Goal: Entertainment & Leisure: Consume media (video, audio)

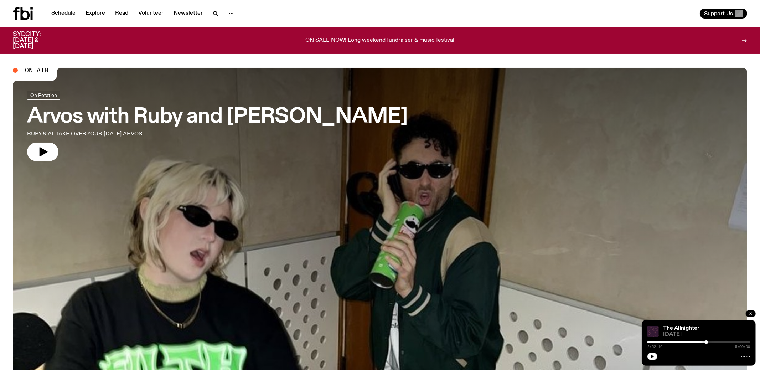
click at [119, 111] on h3 "Arvos with Ruby and [PERSON_NAME]" at bounding box center [217, 117] width 380 height 20
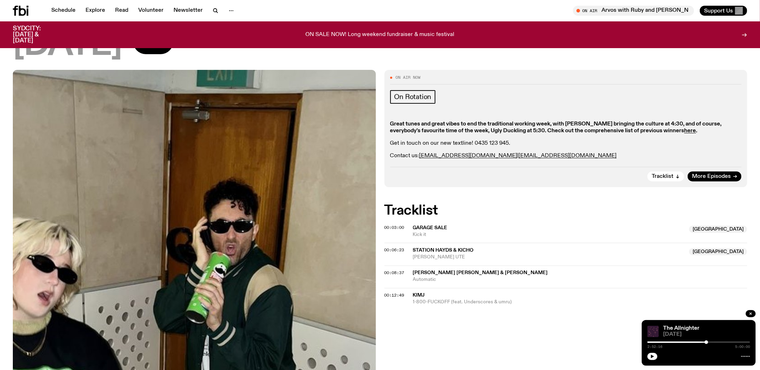
scroll to position [53, 0]
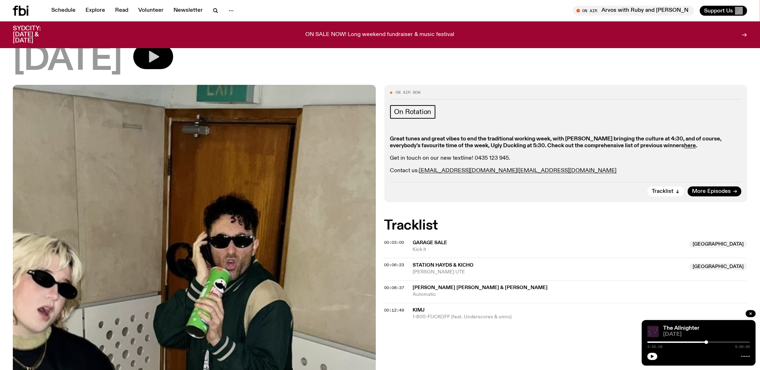
click at [159, 57] on icon "button" at bounding box center [154, 57] width 10 height 12
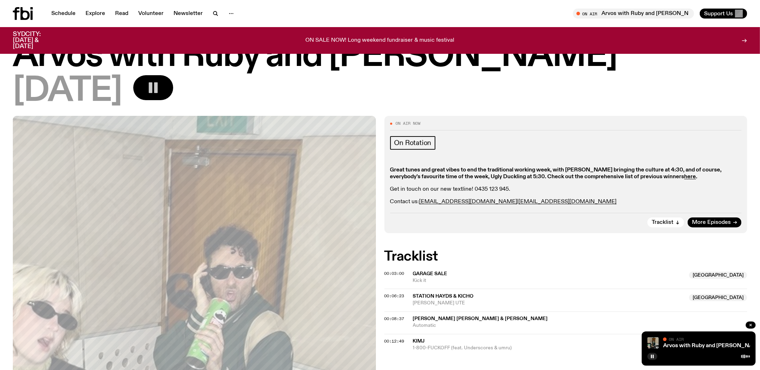
scroll to position [0, 0]
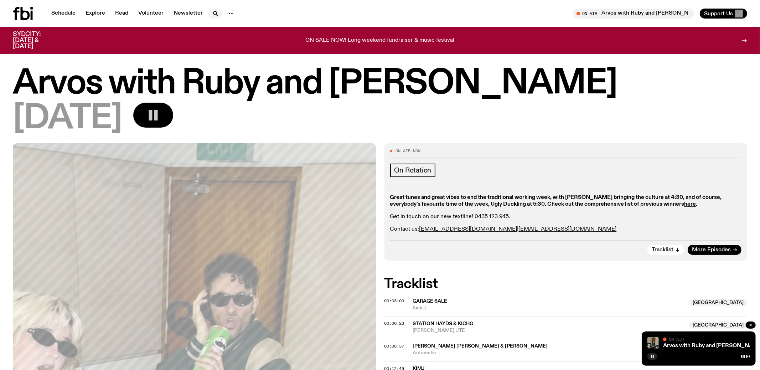
click at [213, 14] on icon "button" at bounding box center [215, 13] width 9 height 9
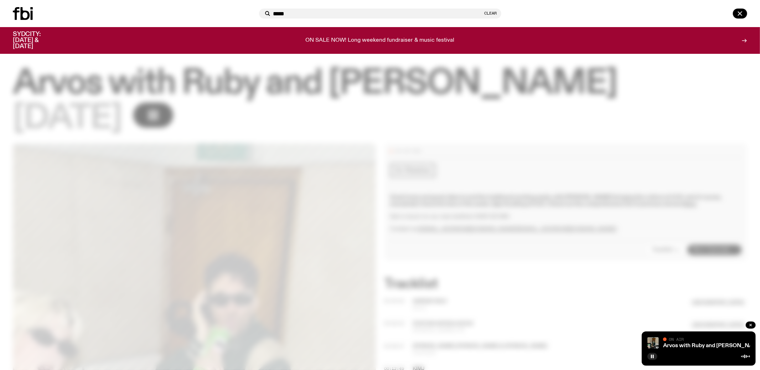
type input "*****"
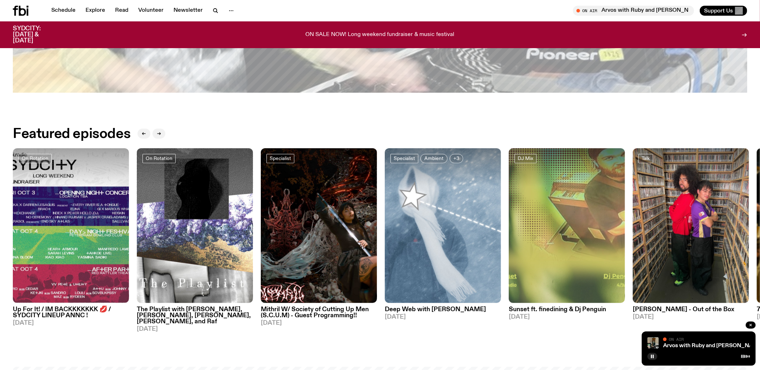
scroll to position [561, 0]
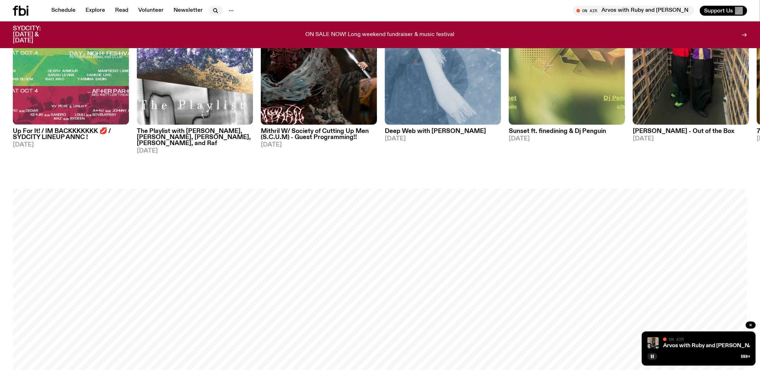
click at [215, 8] on icon "button" at bounding box center [215, 10] width 9 height 9
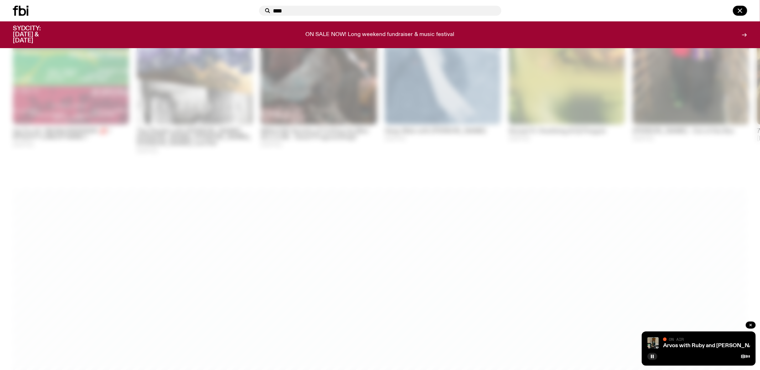
type input "*****"
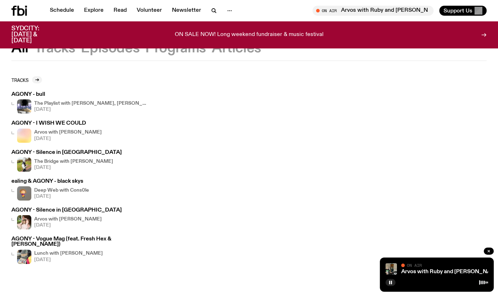
scroll to position [31, 0]
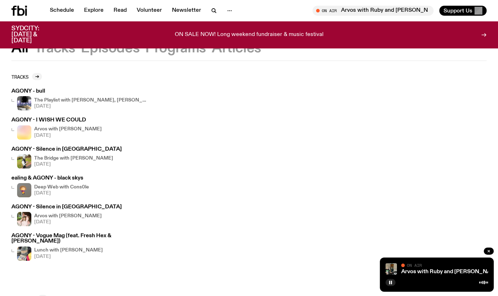
click at [43, 99] on h4 "The Playlist with [PERSON_NAME], [PERSON_NAME], [PERSON_NAME], [PERSON_NAME], a…" at bounding box center [91, 100] width 114 height 5
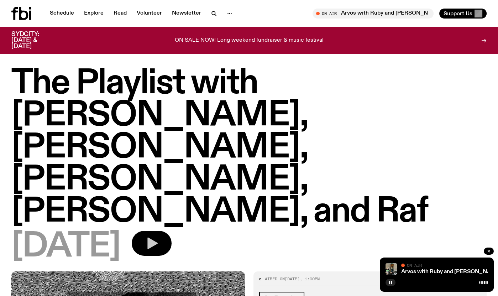
click at [158, 238] on icon "button" at bounding box center [152, 244] width 10 height 12
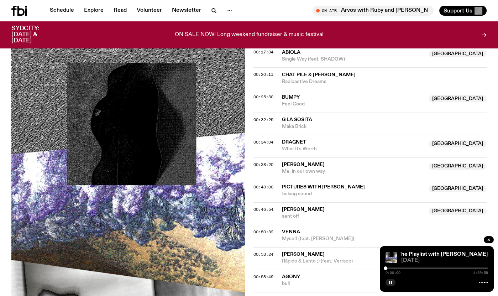
scroll to position [468, 0]
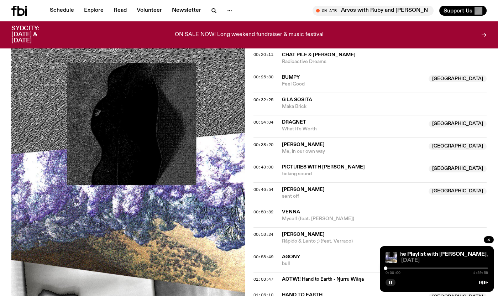
click at [432, 269] on div at bounding box center [437, 268] width 103 height 1
click at [435, 269] on div at bounding box center [437, 268] width 103 height 1
click at [437, 269] on div at bounding box center [437, 268] width 103 height 1
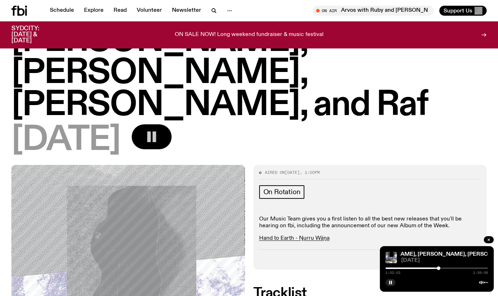
scroll to position [0, 0]
